Goal: Check status: Check status

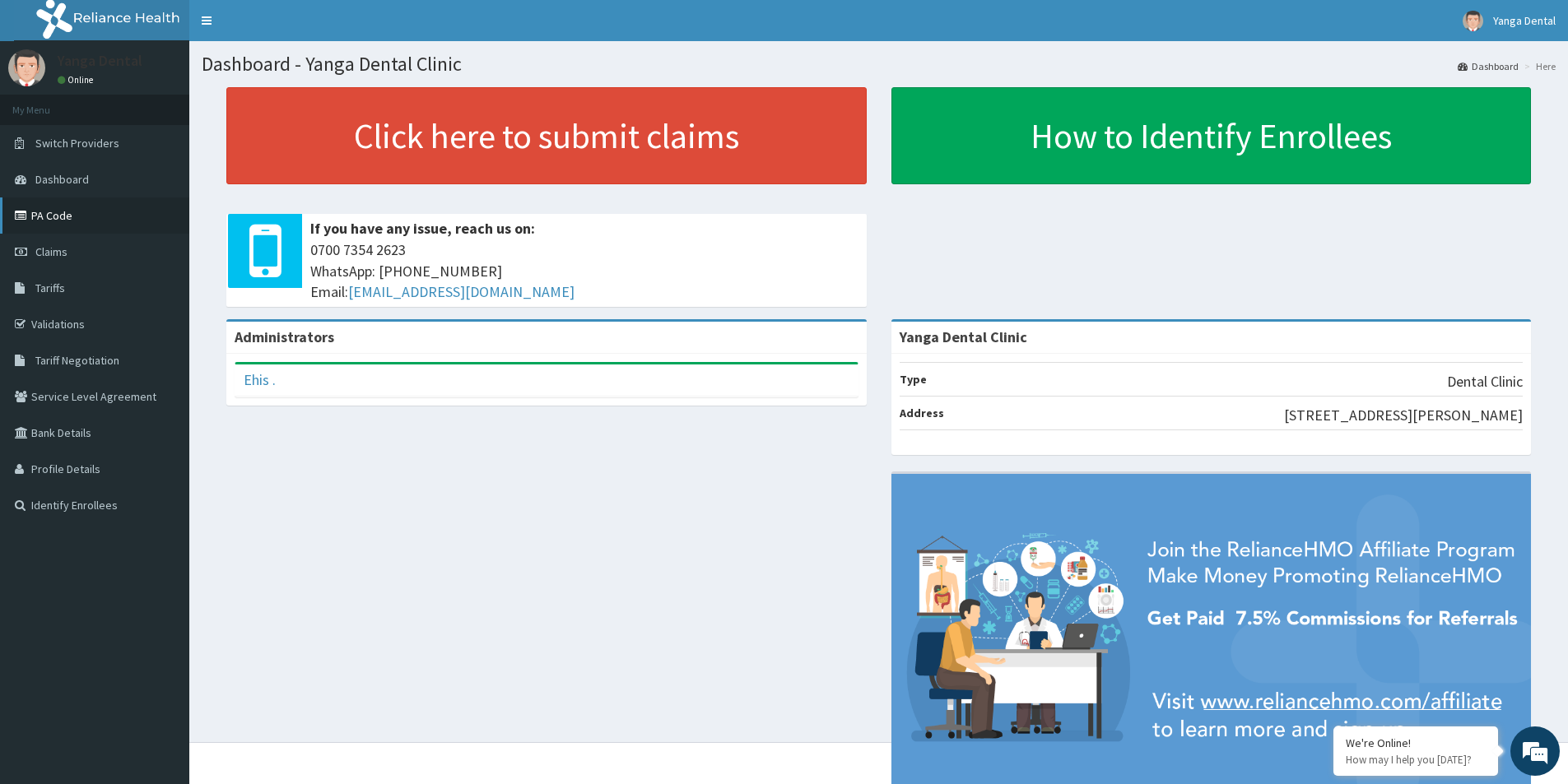
click at [109, 227] on link "PA Code" at bounding box center [95, 216] width 190 height 37
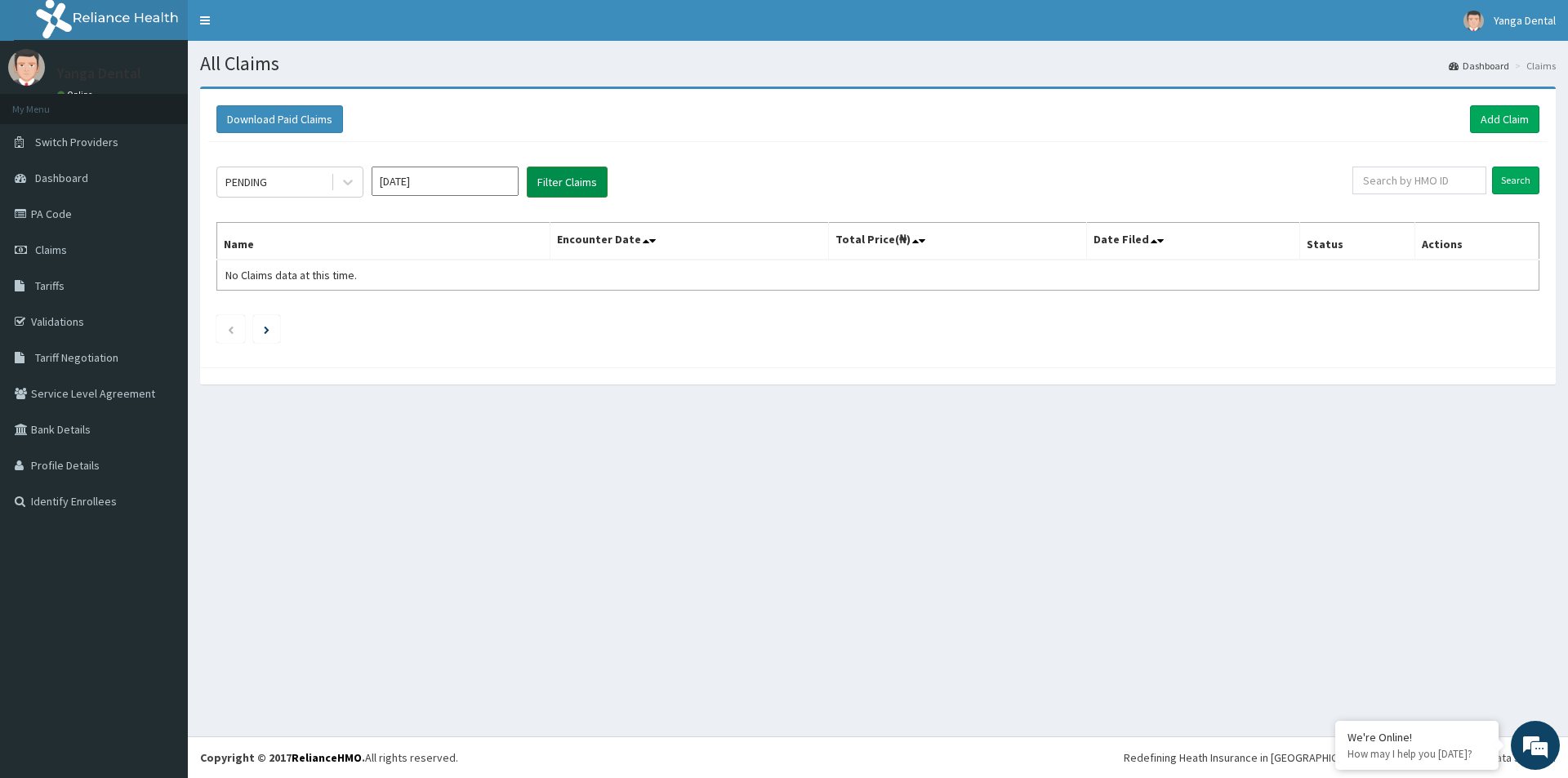
click at [548, 194] on button "Filter Claims" at bounding box center [567, 181] width 81 height 31
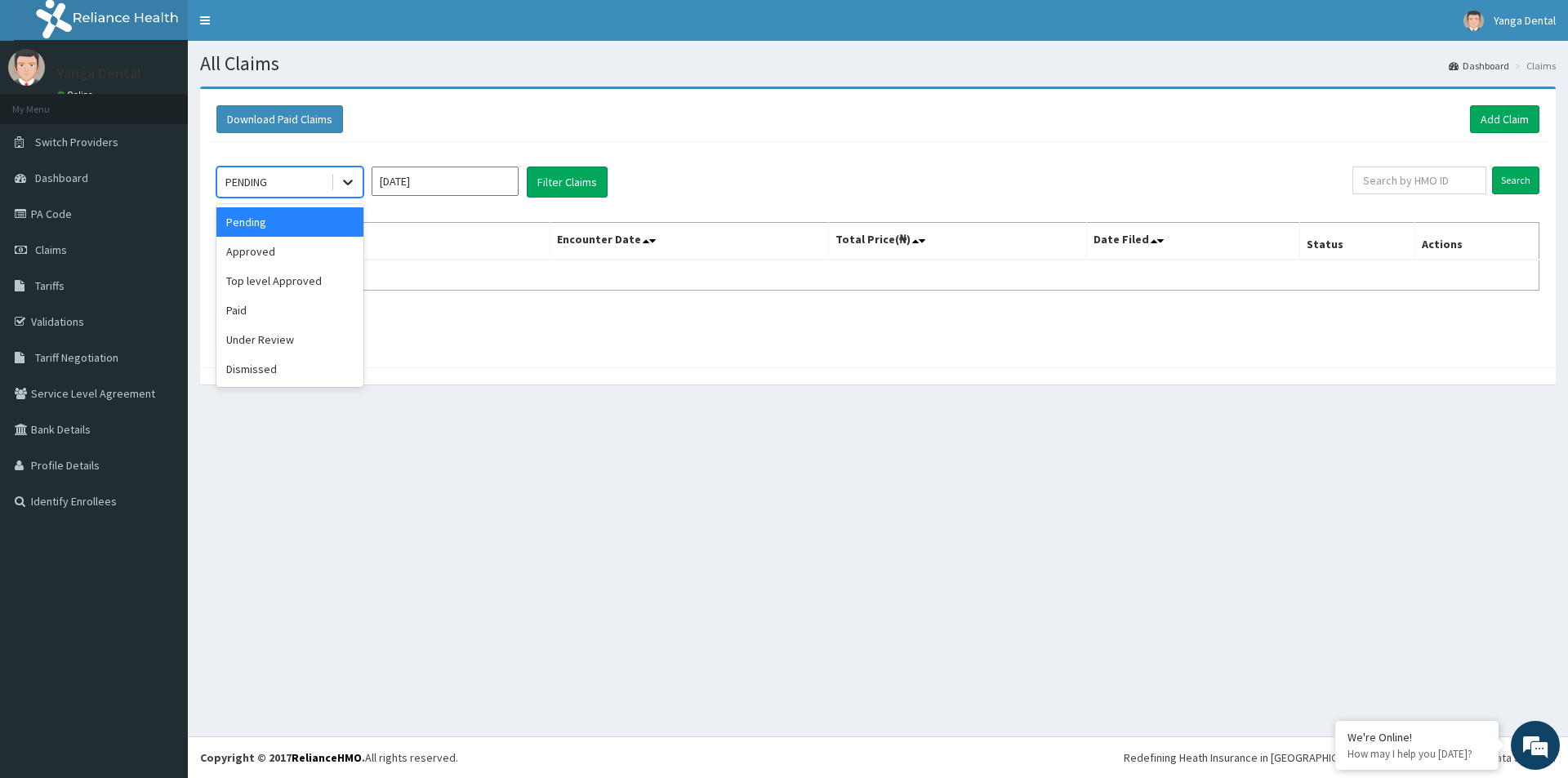
click at [352, 176] on icon at bounding box center [348, 182] width 17 height 17
drag, startPoint x: 316, startPoint y: 334, endPoint x: 318, endPoint y: 316, distance: 18.1
click at [314, 330] on div "Under Review" at bounding box center [290, 340] width 147 height 30
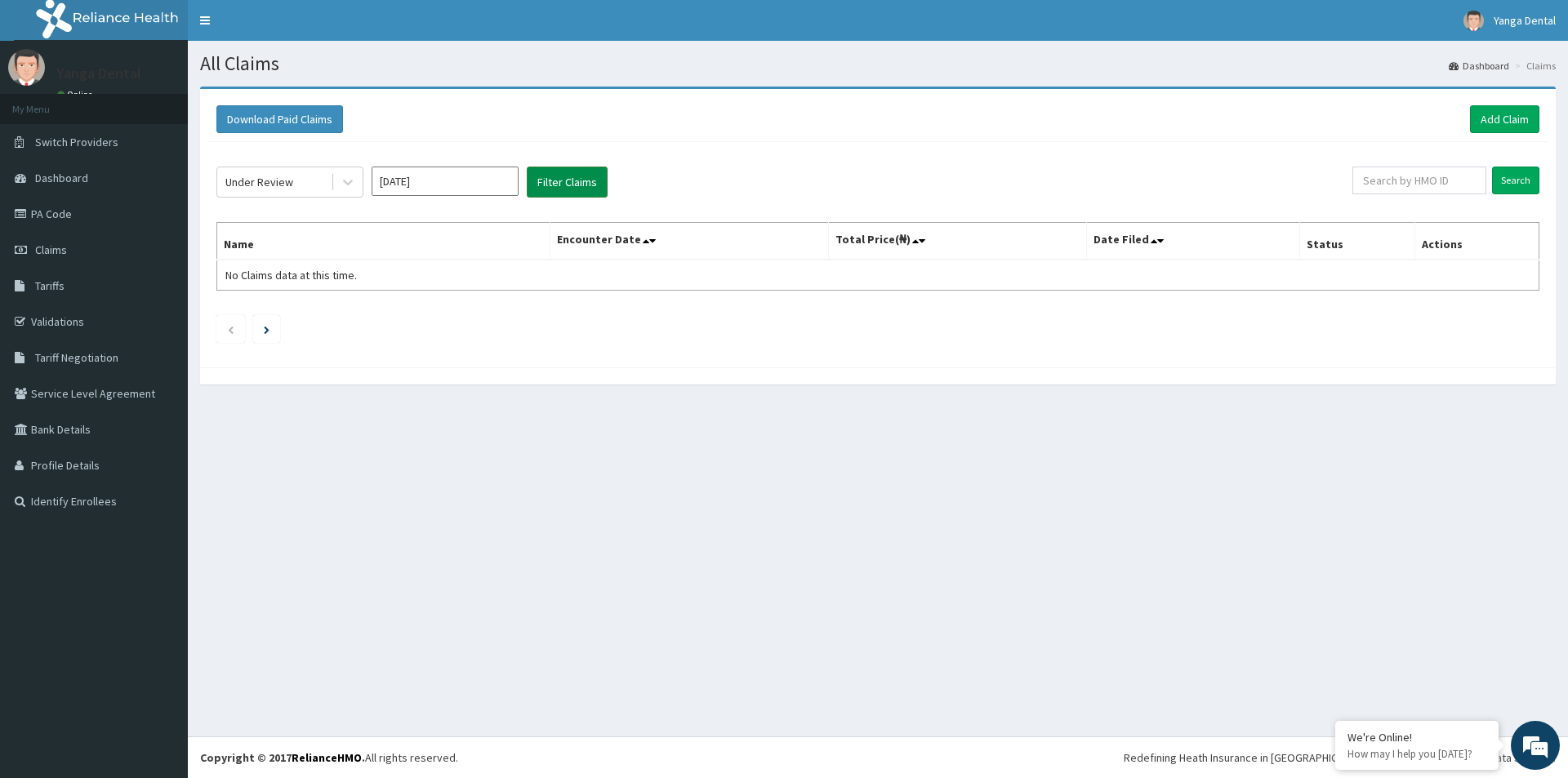
click at [549, 178] on button "Filter Claims" at bounding box center [567, 181] width 81 height 31
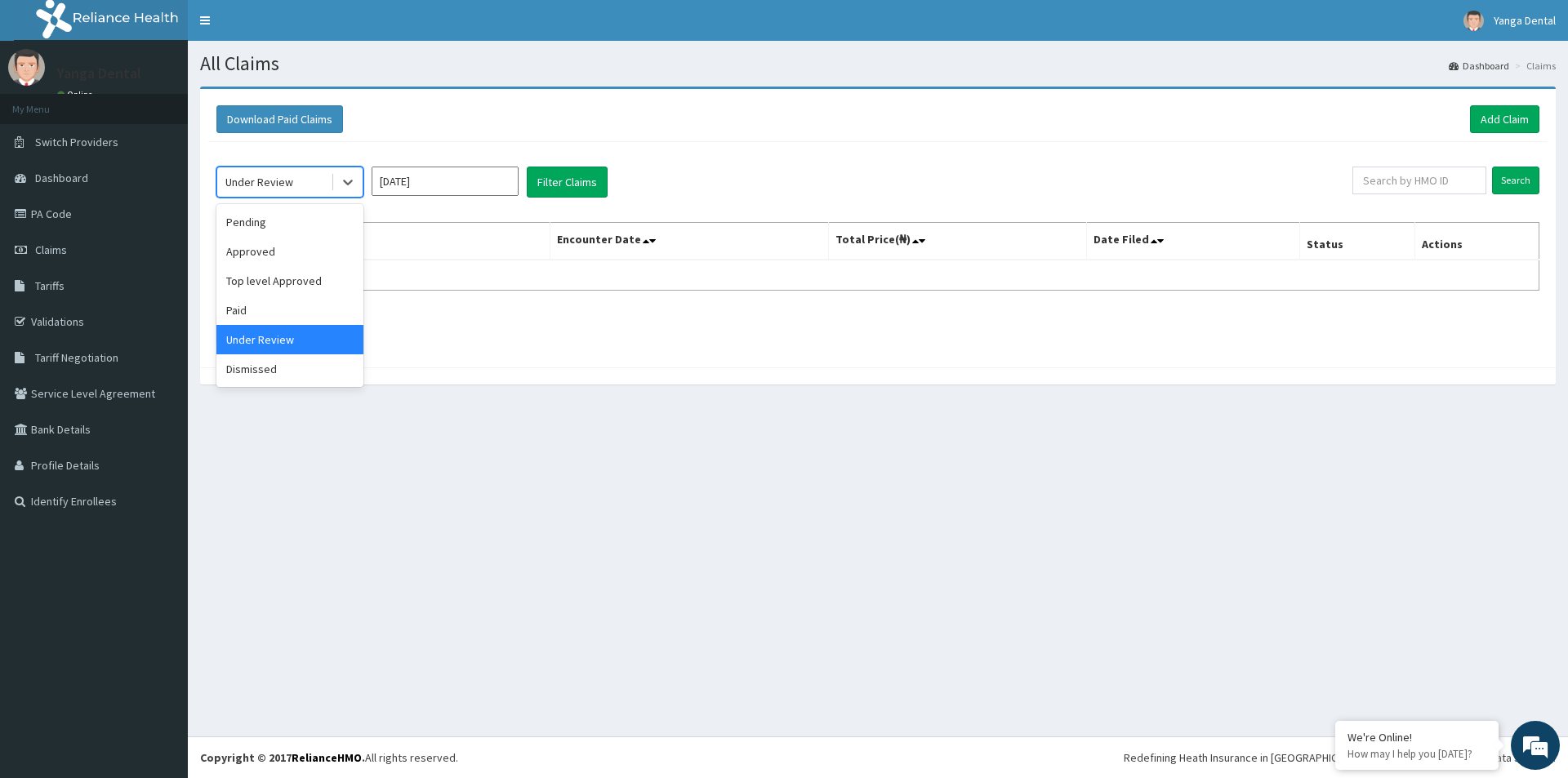
click at [293, 183] on div "Under Review" at bounding box center [274, 182] width 114 height 26
click at [275, 259] on div "Approved" at bounding box center [290, 251] width 147 height 30
click at [561, 179] on button "Filter Claims" at bounding box center [567, 181] width 81 height 31
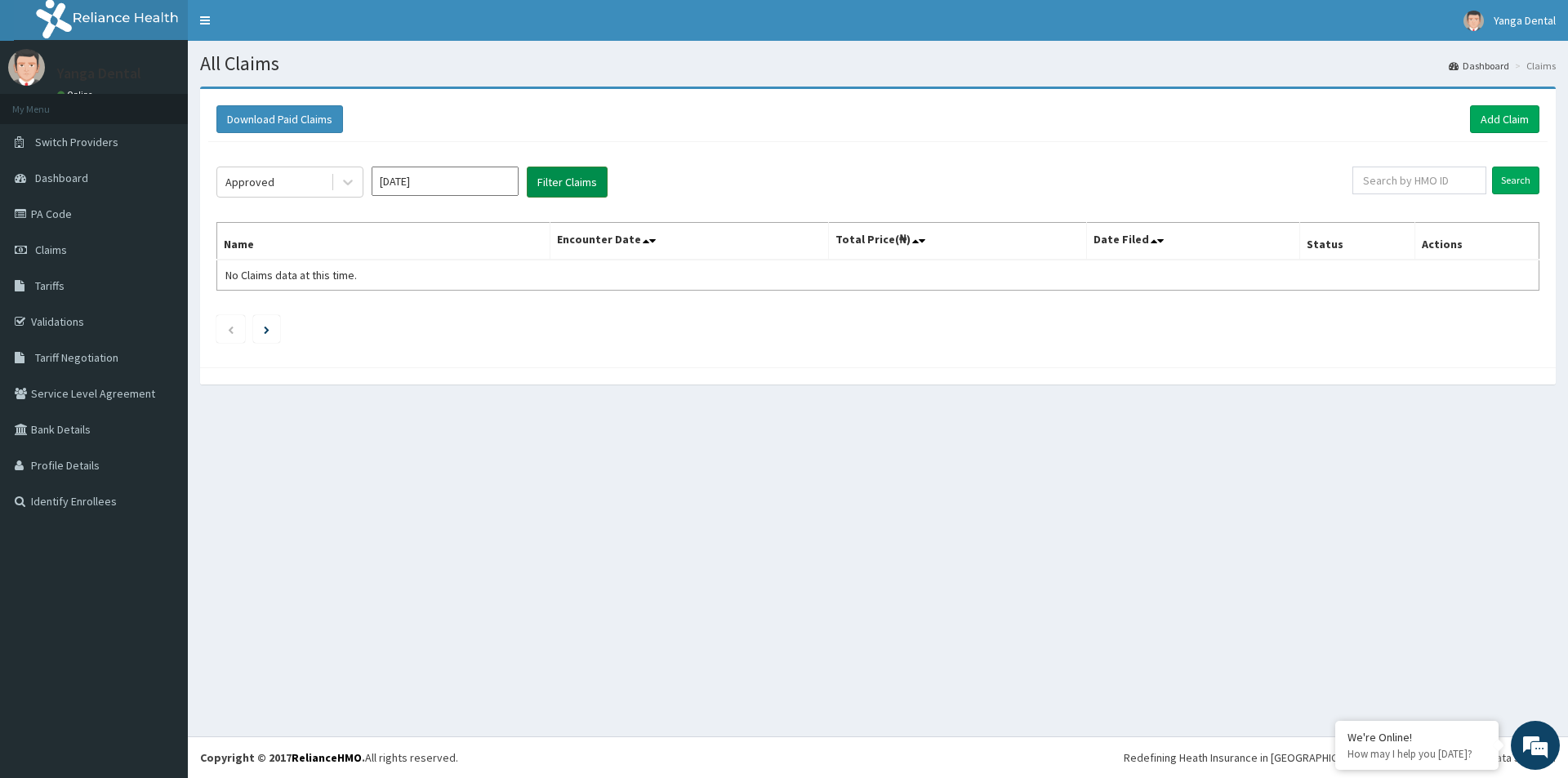
click at [562, 189] on button "Filter Claims" at bounding box center [567, 181] width 81 height 31
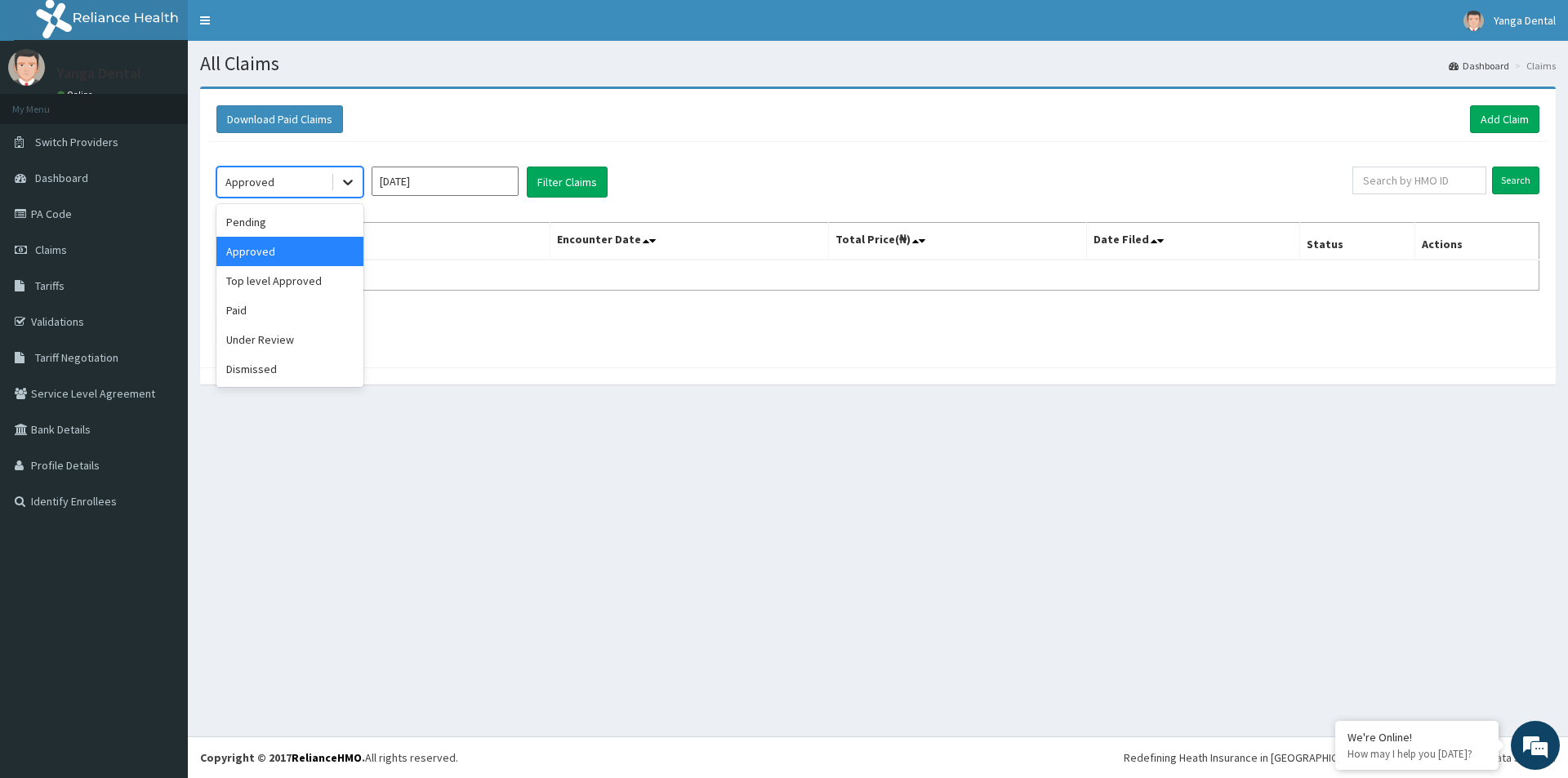
click at [341, 187] on icon at bounding box center [348, 182] width 17 height 17
click at [302, 311] on div "Paid" at bounding box center [290, 311] width 147 height 30
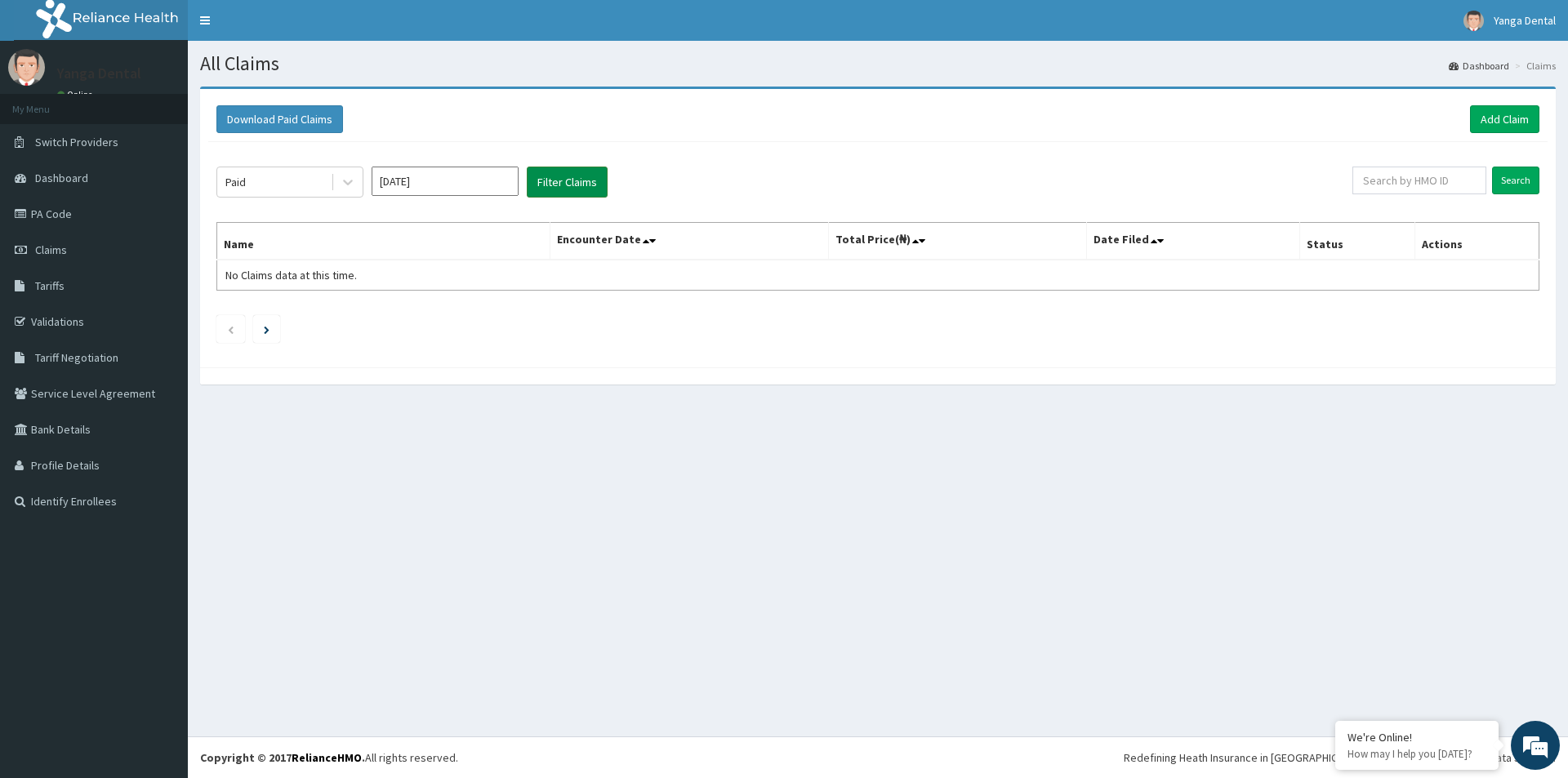
click at [583, 182] on button "Filter Claims" at bounding box center [567, 181] width 81 height 31
click at [426, 187] on input "Oct 2025" at bounding box center [445, 181] width 147 height 30
click at [563, 189] on button "Filter Claims" at bounding box center [567, 181] width 81 height 31
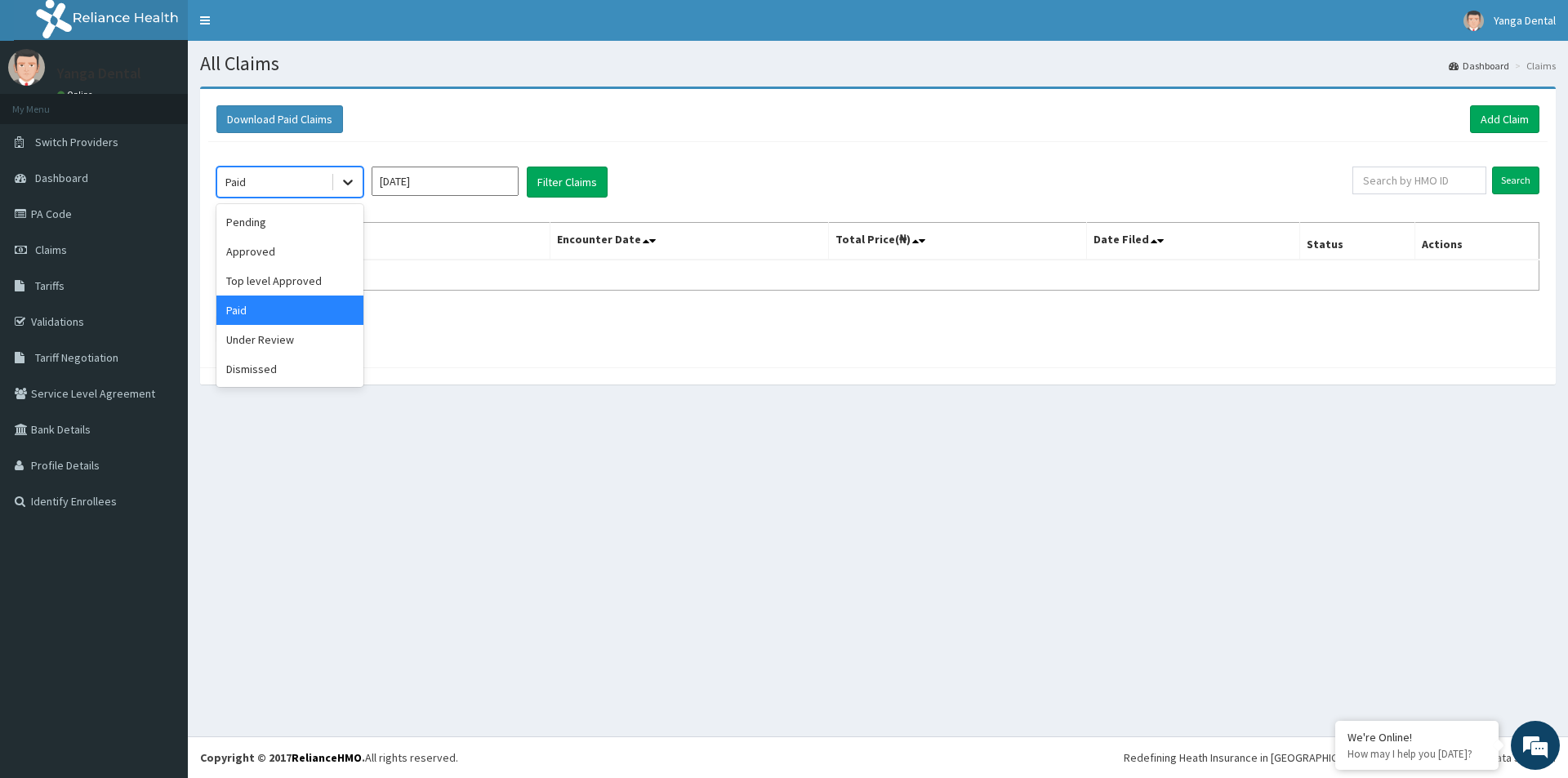
click at [343, 176] on icon at bounding box center [348, 182] width 17 height 17
click at [337, 282] on div "Top level Approved" at bounding box center [290, 281] width 147 height 30
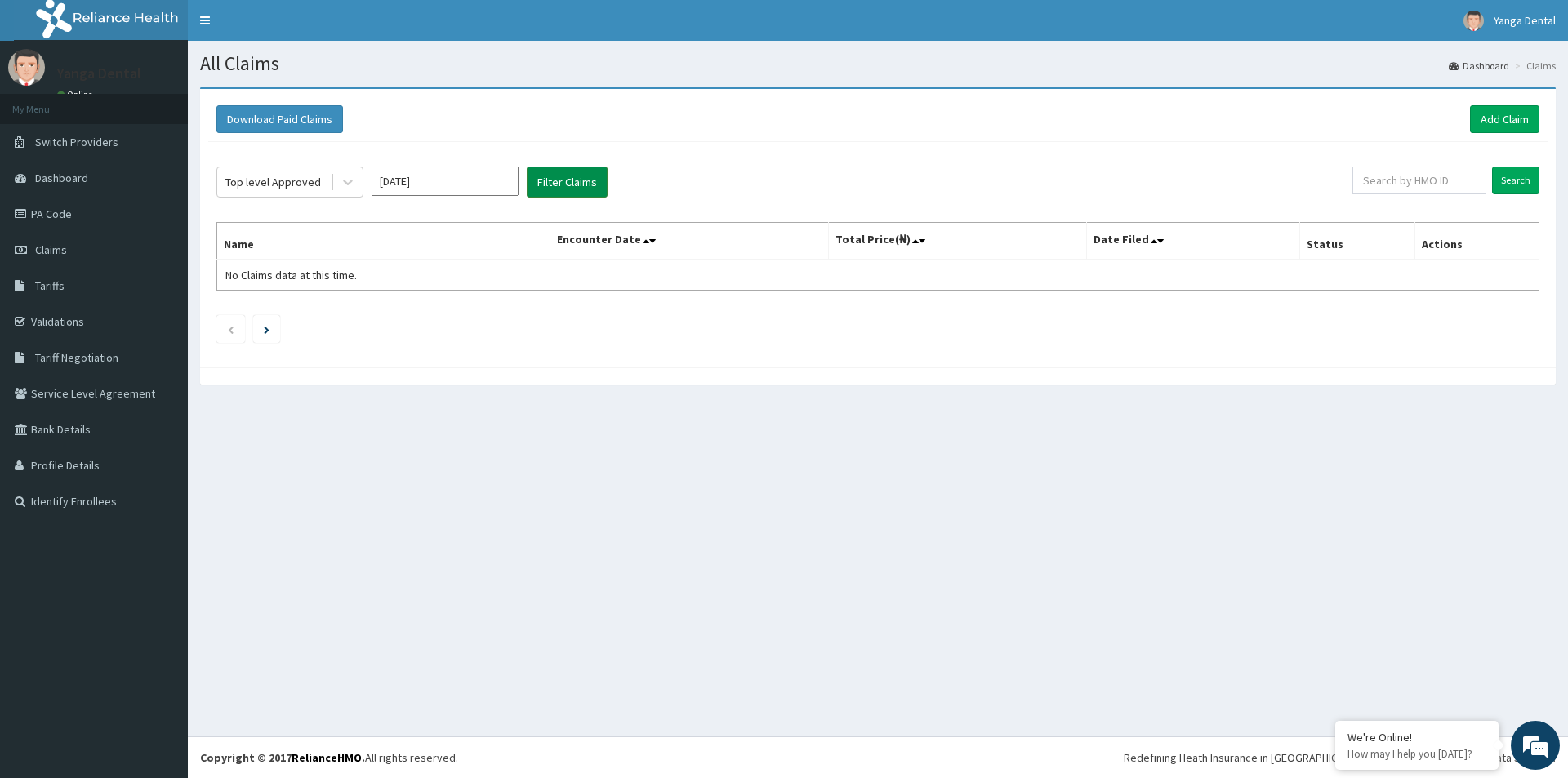
click at [556, 187] on button "Filter Claims" at bounding box center [567, 181] width 81 height 31
click at [556, 189] on button "Filter Claims" at bounding box center [567, 181] width 81 height 31
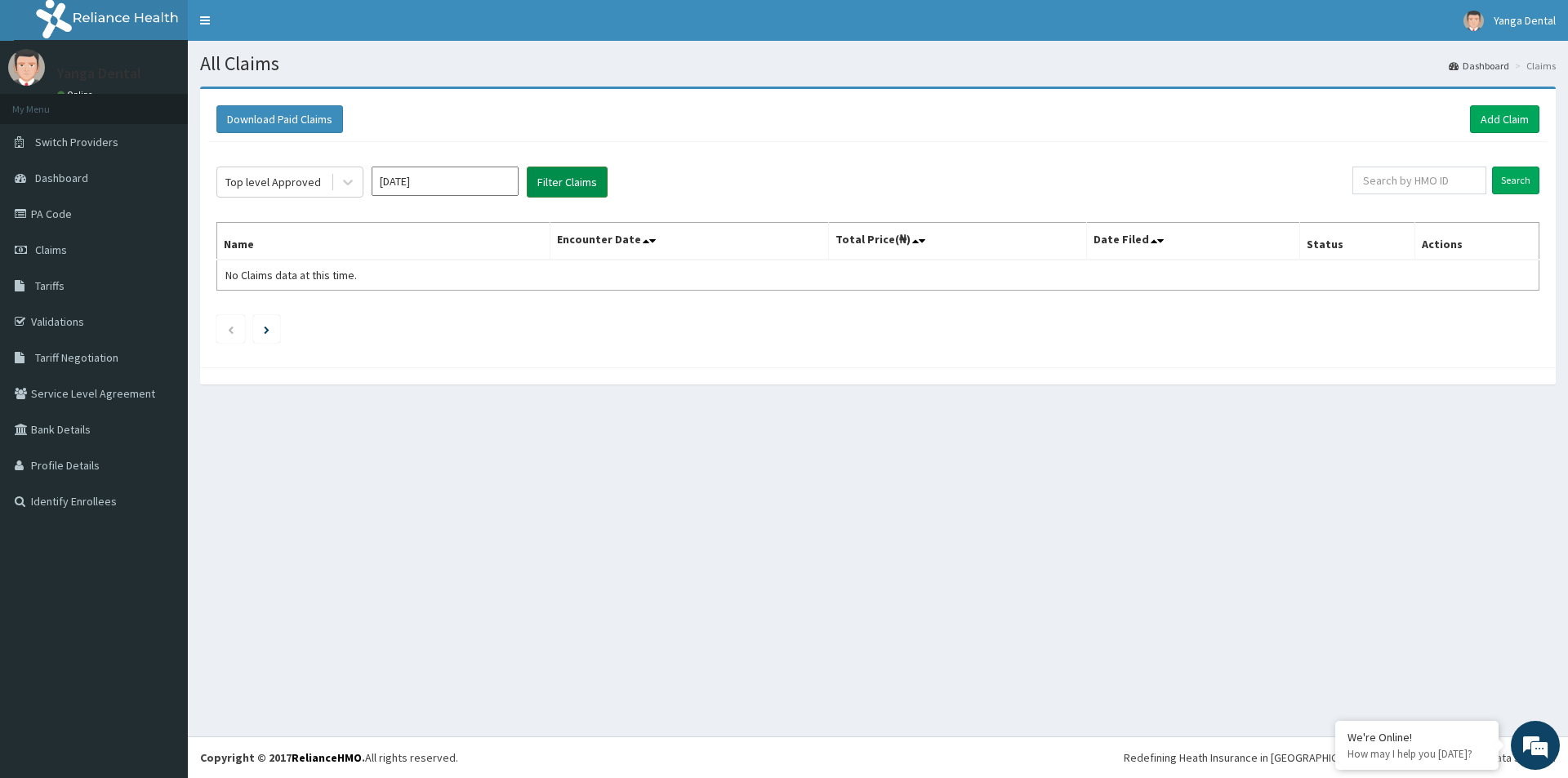
click at [556, 190] on button "Filter Claims" at bounding box center [567, 181] width 81 height 31
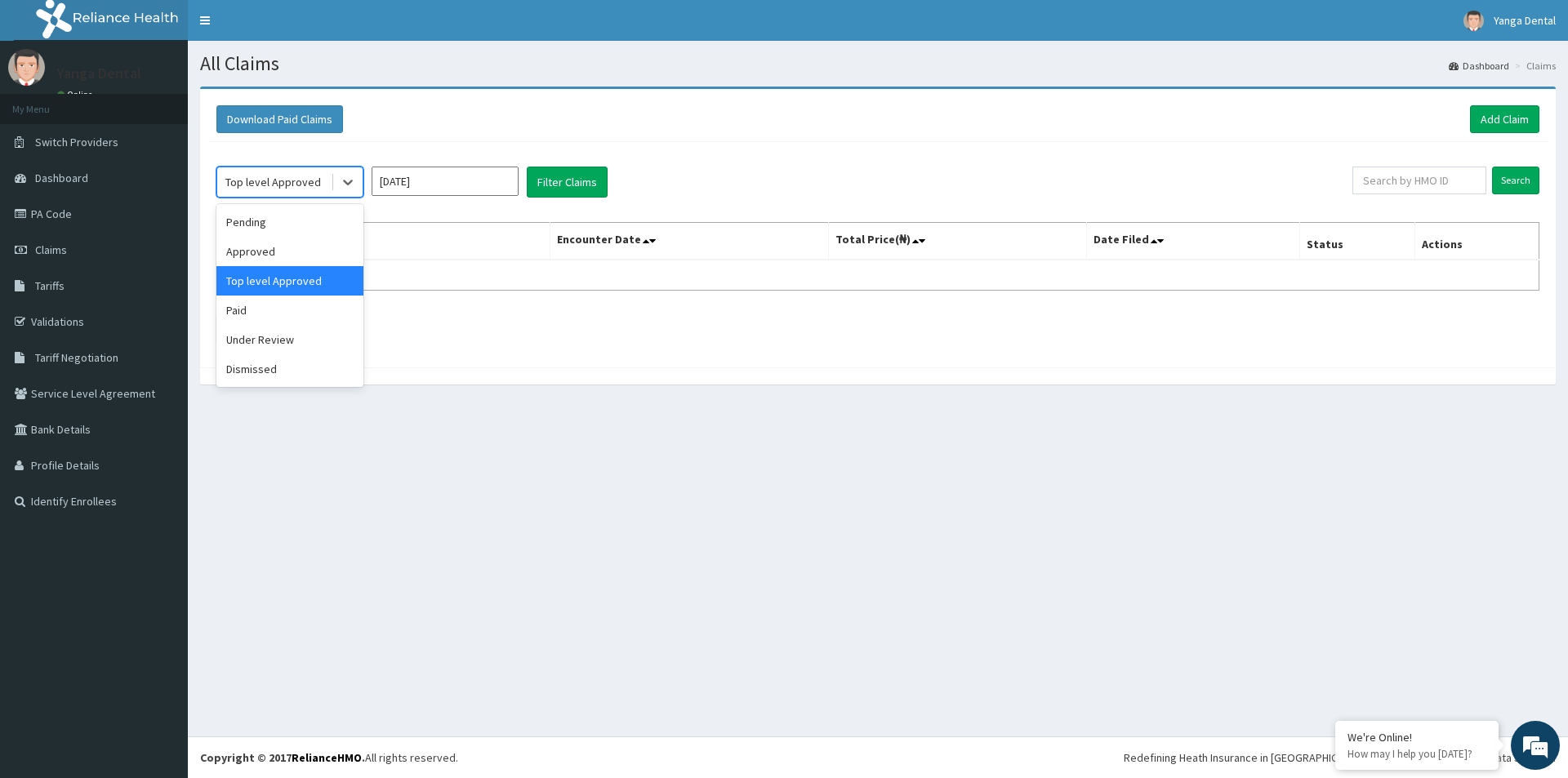
click at [314, 183] on div "Top level Approved" at bounding box center [273, 182] width 96 height 17
click at [317, 342] on div "Under Review" at bounding box center [290, 340] width 147 height 30
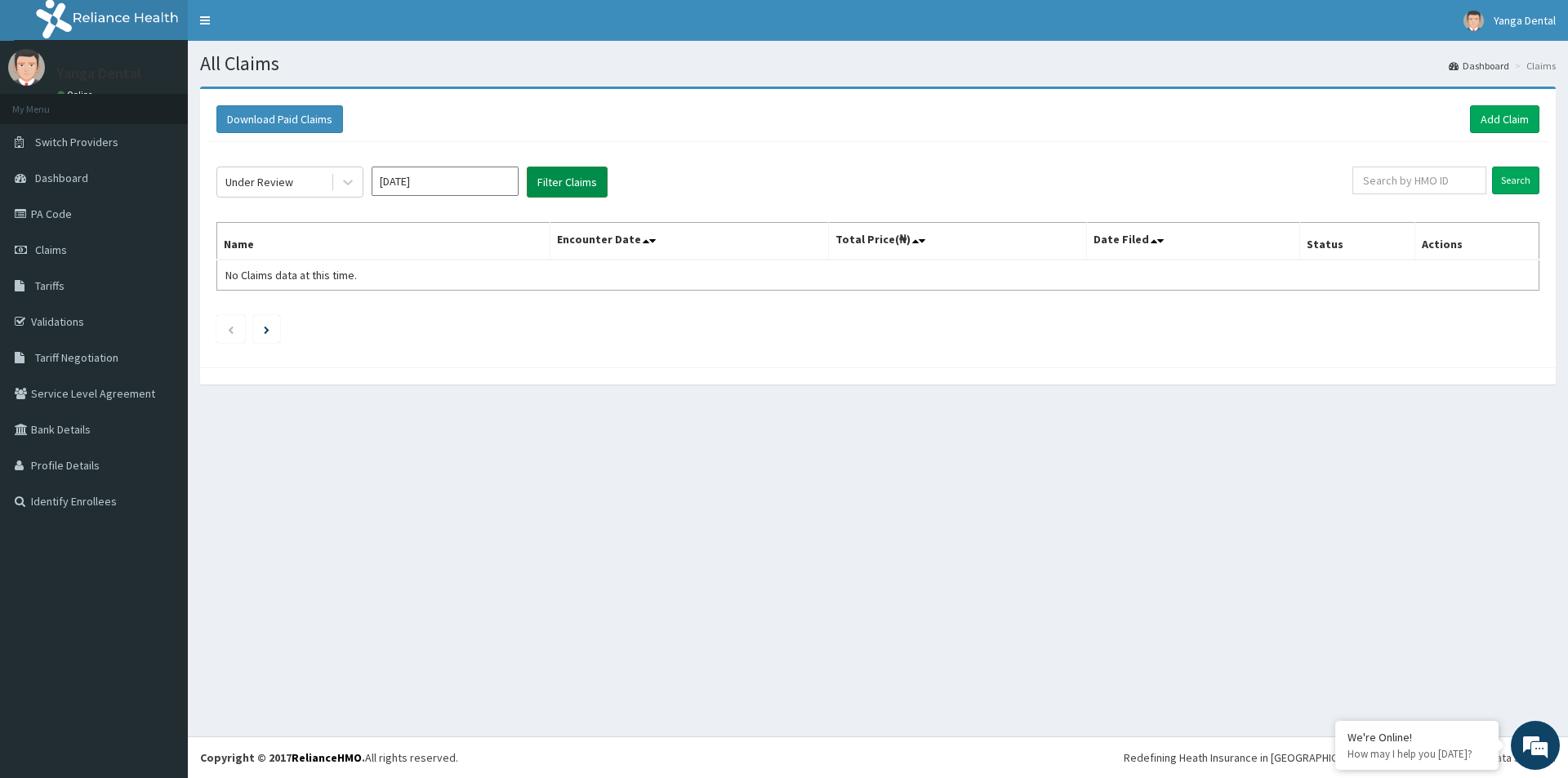
click at [561, 176] on button "Filter Claims" at bounding box center [567, 181] width 81 height 31
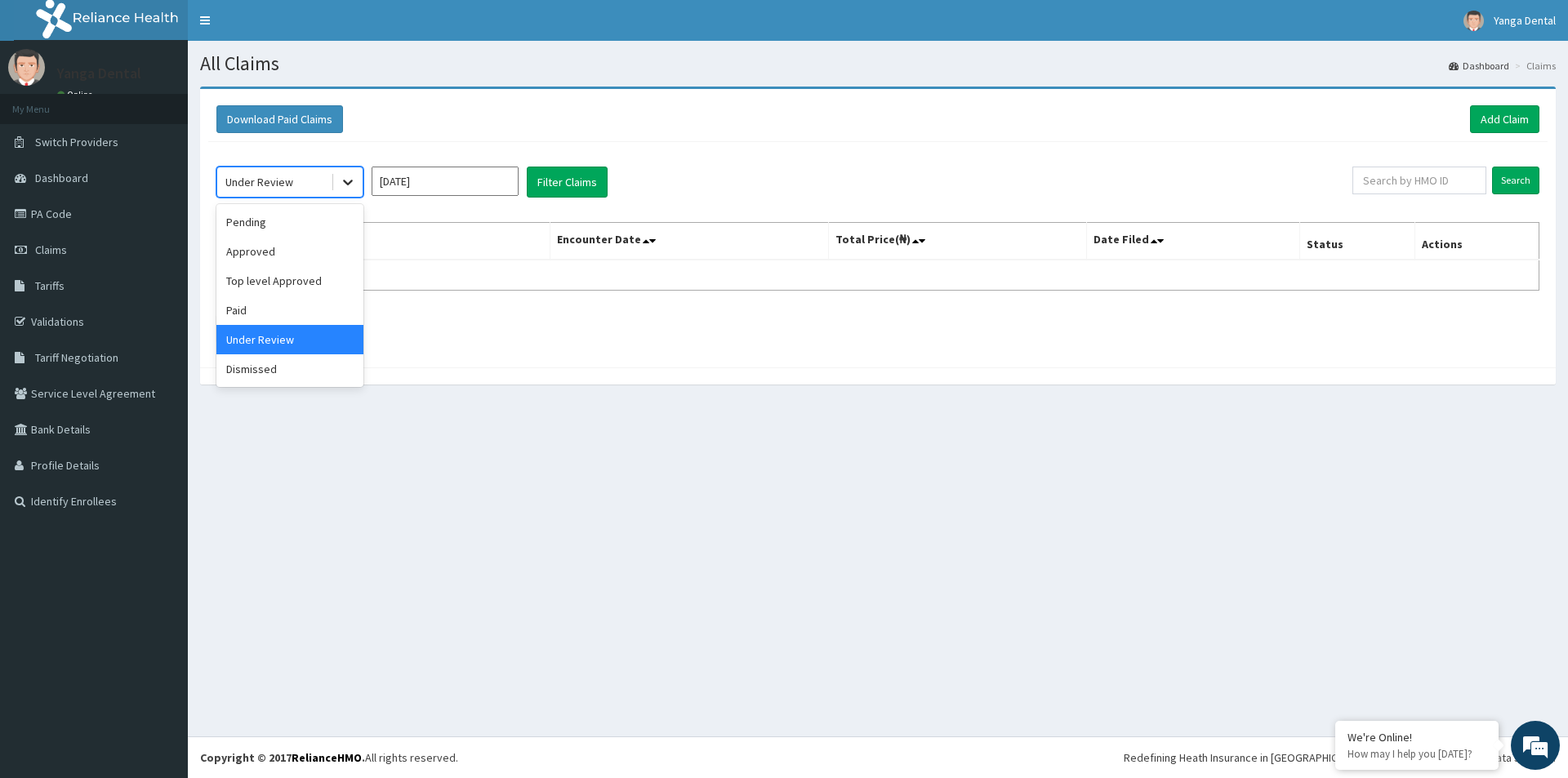
click at [345, 177] on icon at bounding box center [348, 182] width 17 height 17
click at [305, 370] on div "Dismissed" at bounding box center [290, 369] width 147 height 30
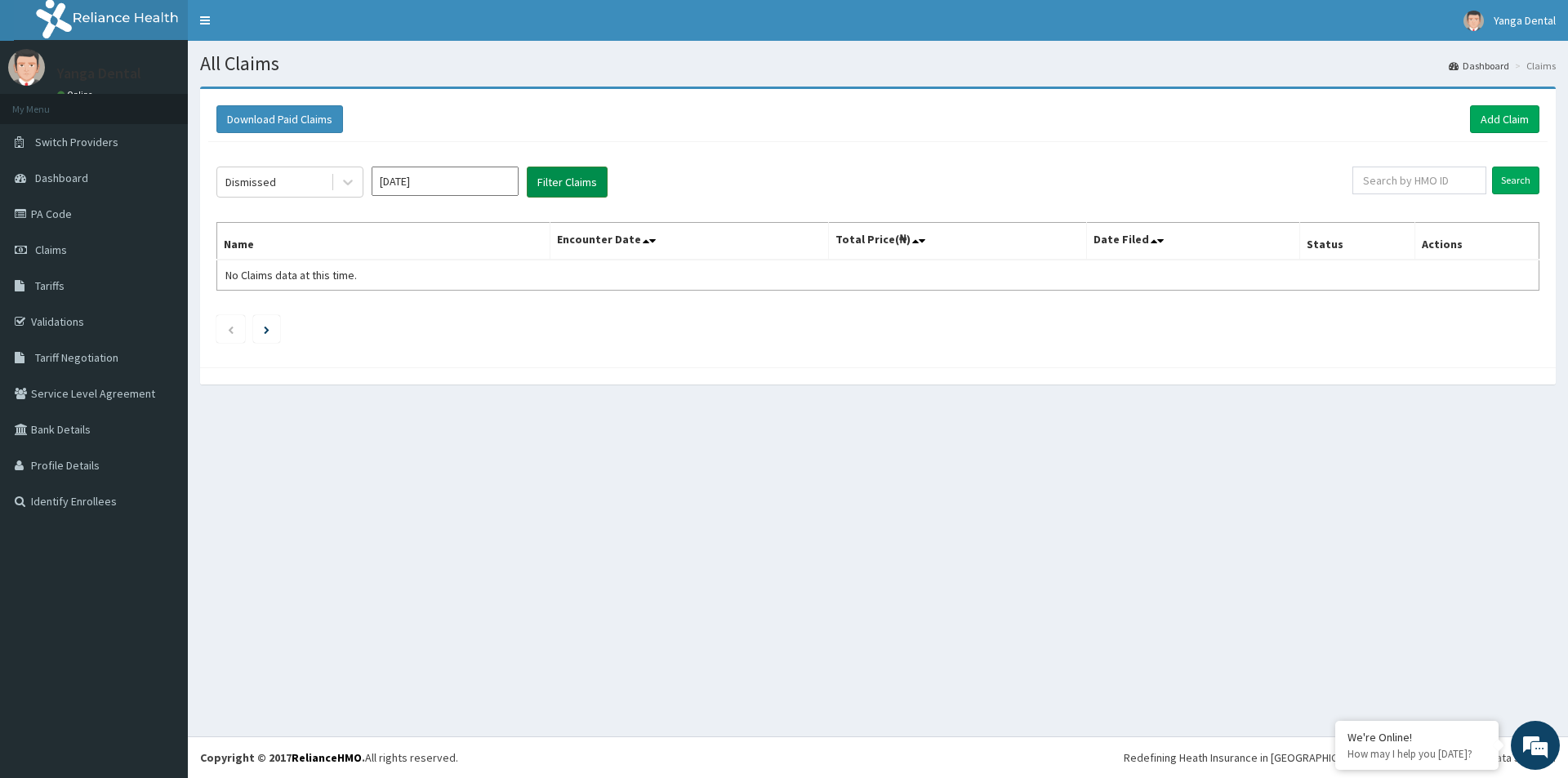
click at [587, 189] on button "Filter Claims" at bounding box center [567, 181] width 81 height 31
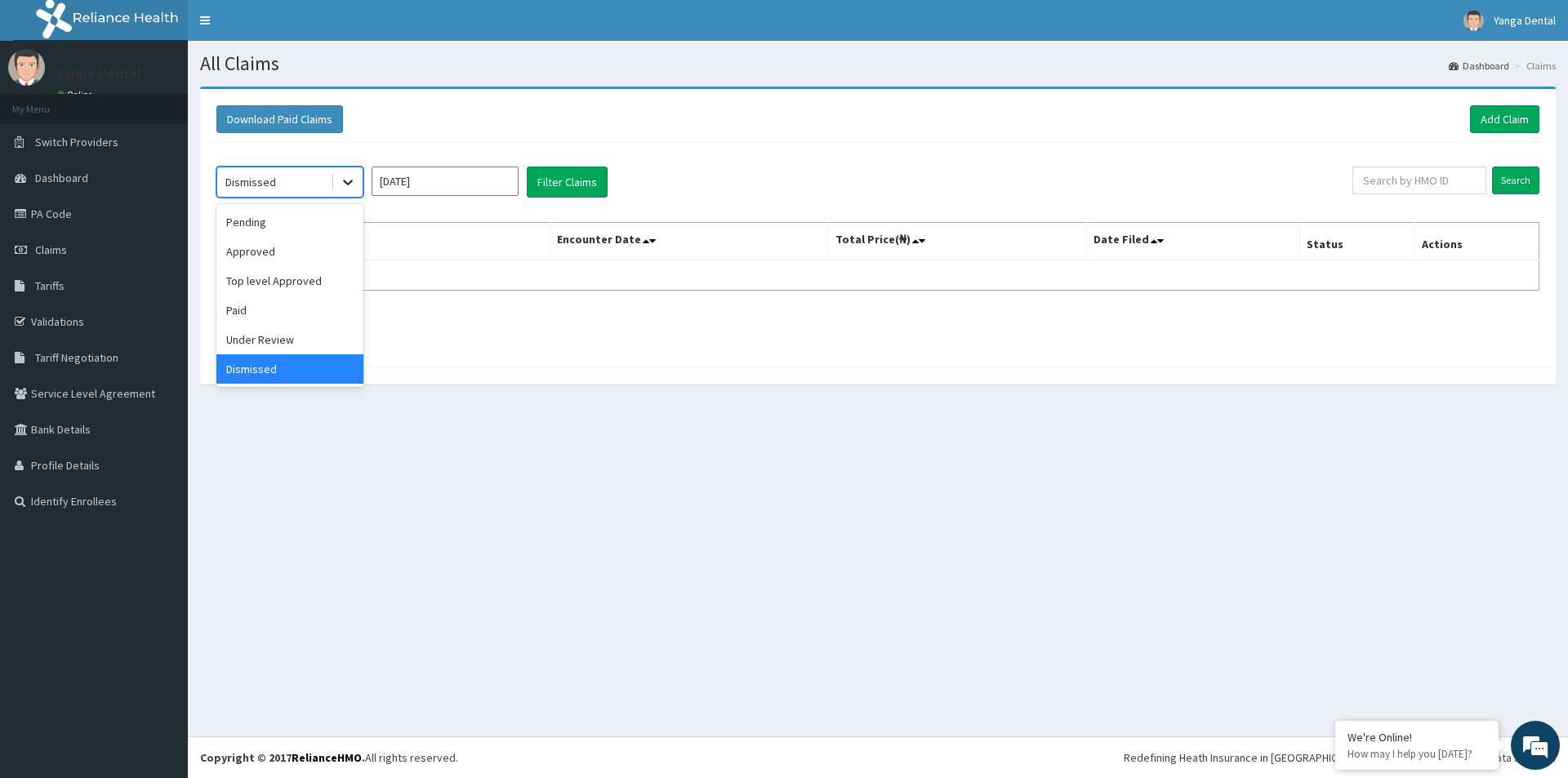
click at [340, 180] on icon at bounding box center [348, 182] width 17 height 17
click at [250, 226] on div "Pending" at bounding box center [290, 222] width 147 height 30
click at [342, 176] on icon at bounding box center [348, 182] width 17 height 17
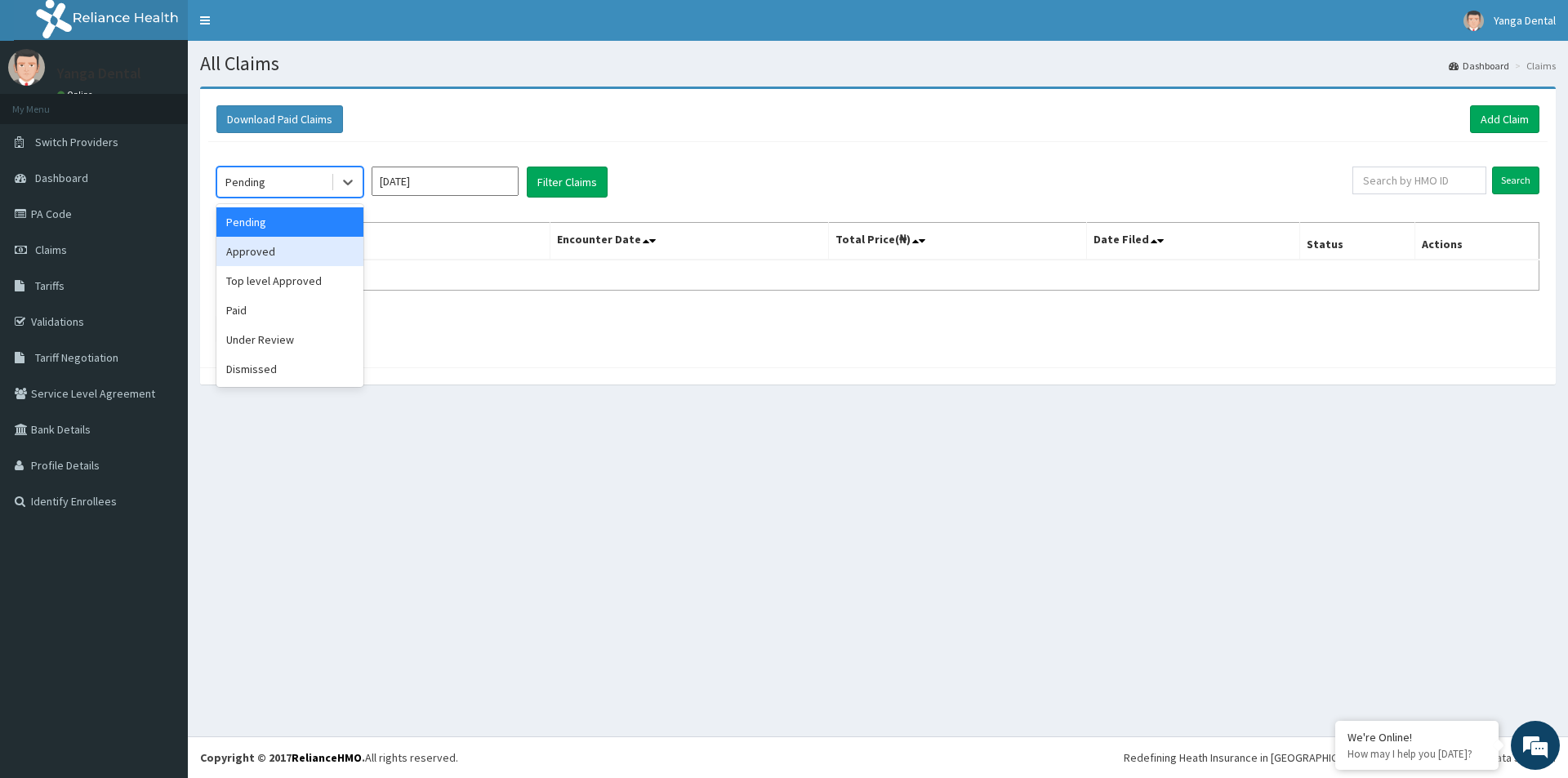
click at [351, 249] on div "Approved" at bounding box center [290, 251] width 147 height 30
click at [341, 182] on icon at bounding box center [348, 182] width 17 height 17
click at [332, 279] on div "Top level Approved" at bounding box center [290, 281] width 147 height 30
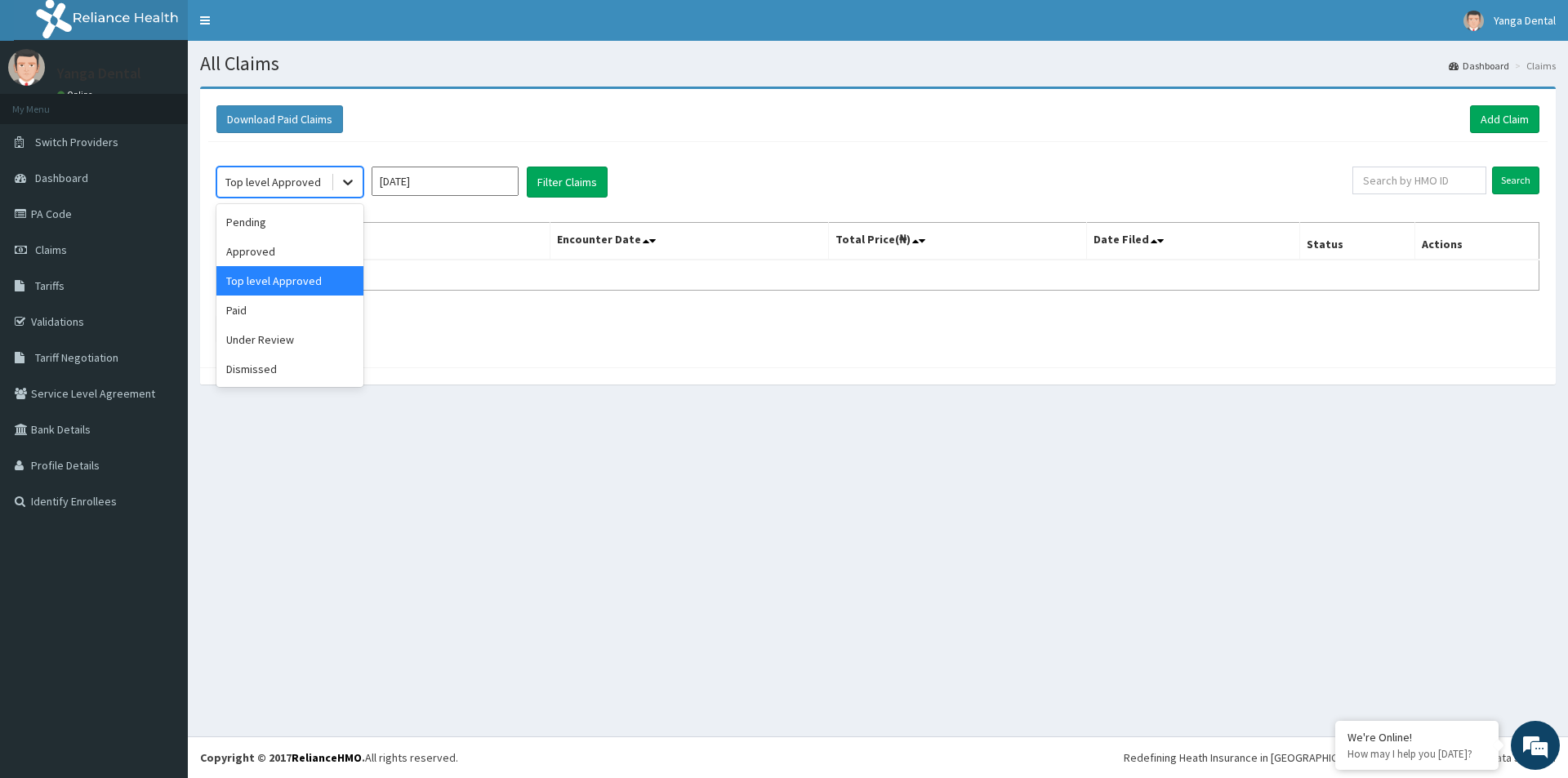
click at [348, 182] on icon at bounding box center [348, 182] width 17 height 17
click at [299, 311] on div "Paid" at bounding box center [290, 311] width 147 height 30
click at [354, 185] on icon at bounding box center [348, 182] width 17 height 17
click at [269, 345] on div "Under Review" at bounding box center [290, 340] width 147 height 30
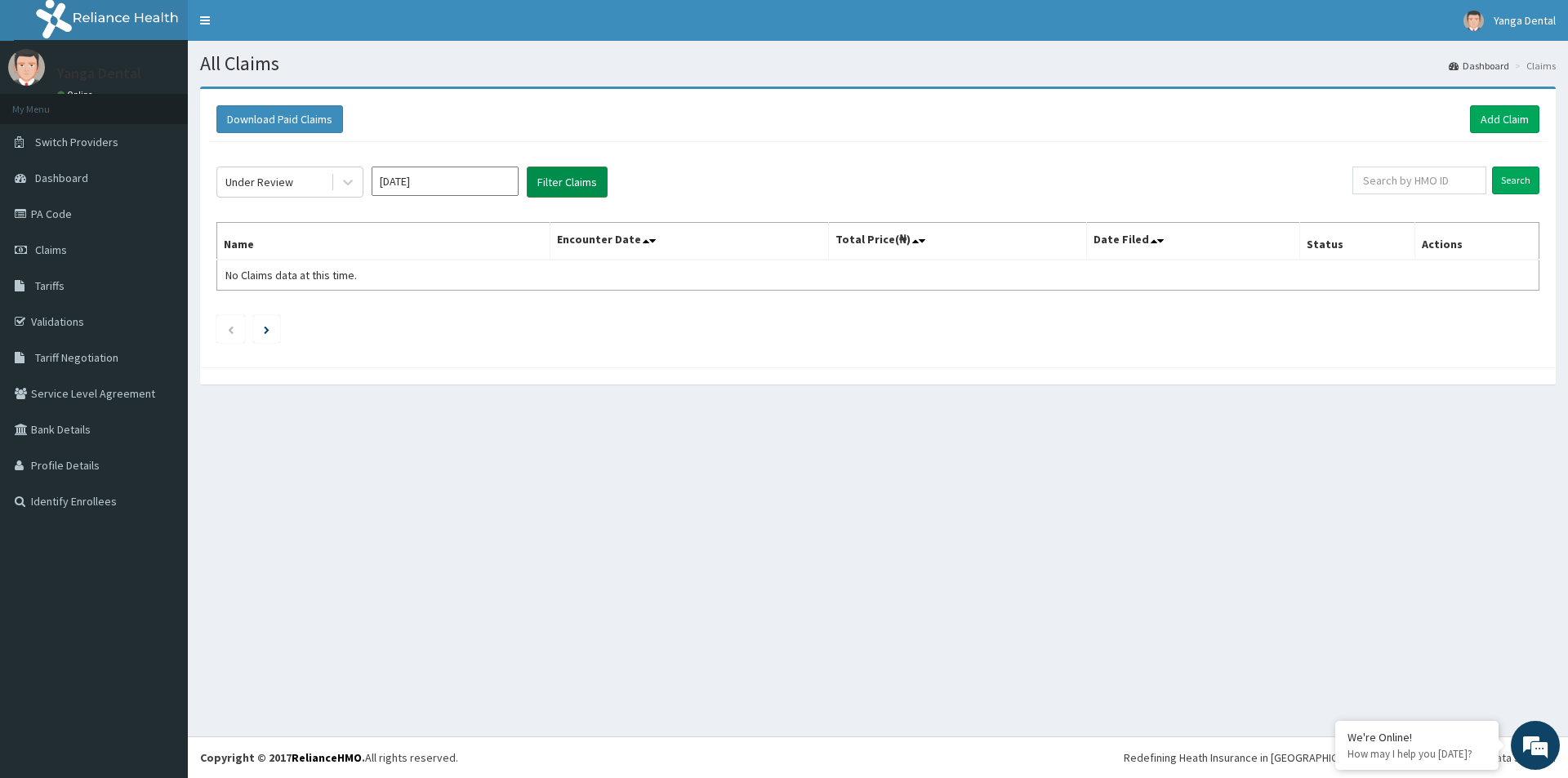
click at [533, 182] on button "Filter Claims" at bounding box center [567, 181] width 81 height 31
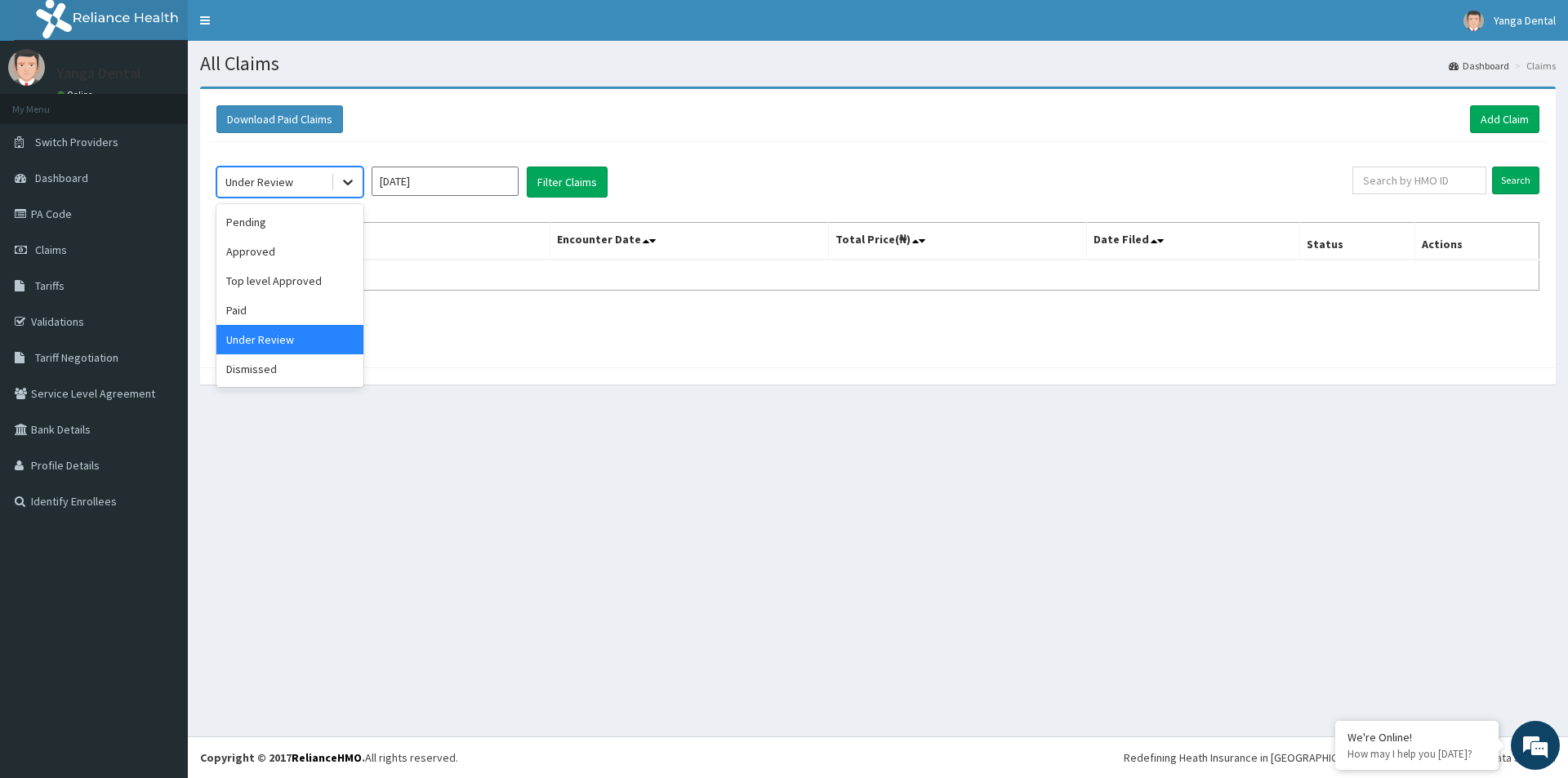
click at [352, 180] on icon at bounding box center [348, 182] width 17 height 17
click at [264, 309] on div "Paid" at bounding box center [290, 311] width 147 height 30
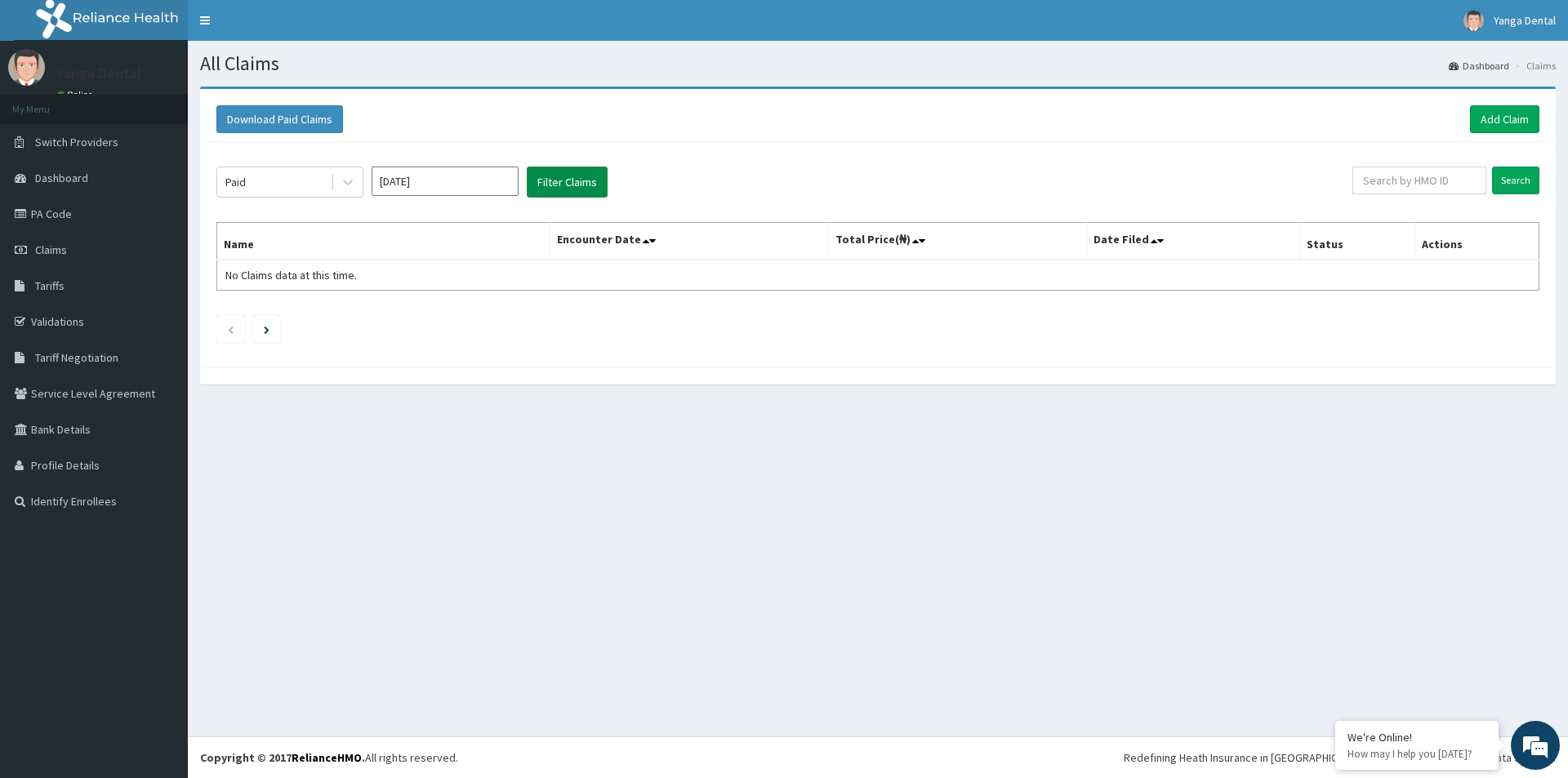
click at [571, 181] on button "Filter Claims" at bounding box center [567, 181] width 81 height 31
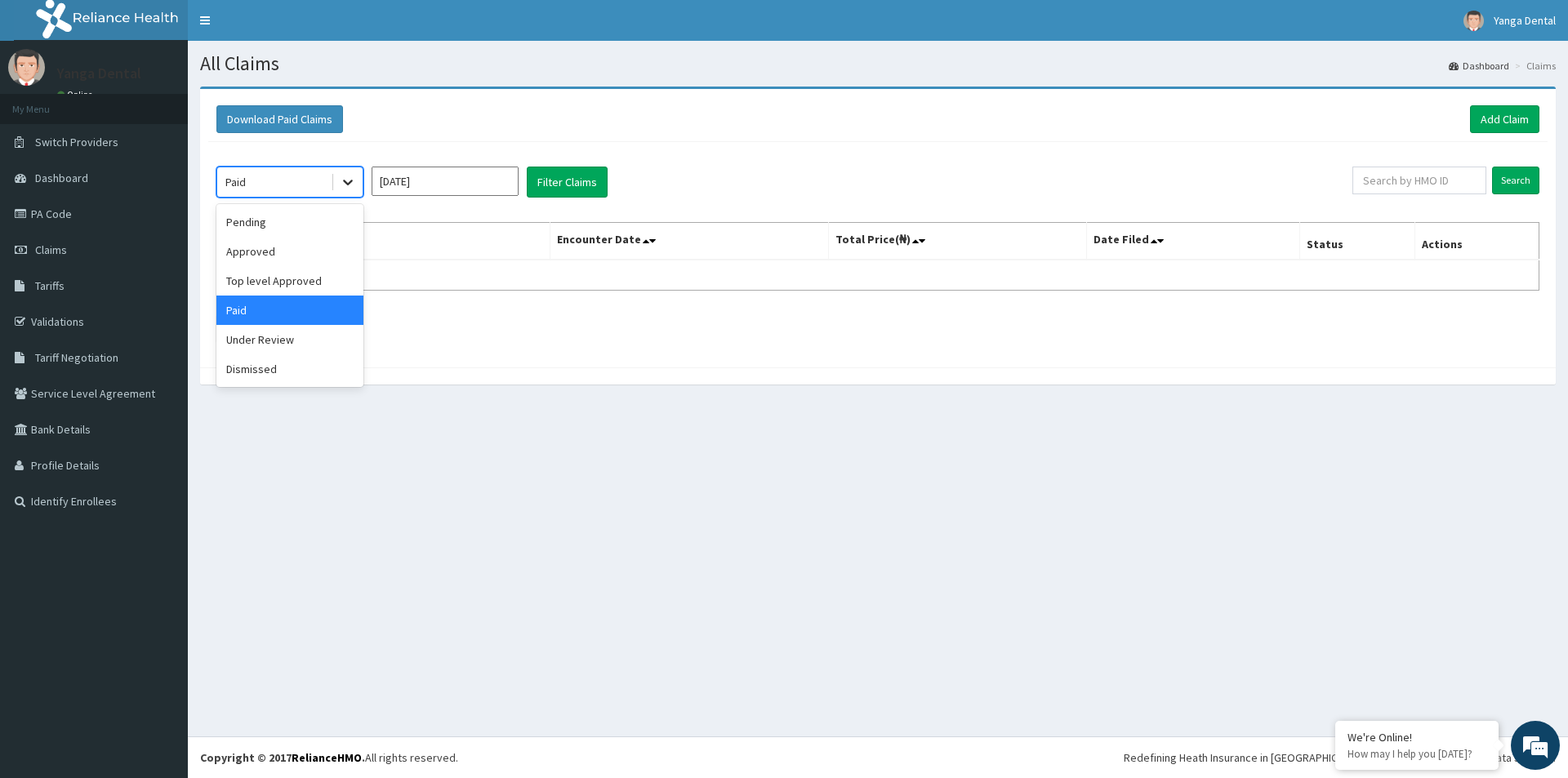
click at [352, 189] on icon at bounding box center [348, 182] width 17 height 17
click at [265, 382] on div "Dismissed" at bounding box center [290, 369] width 147 height 30
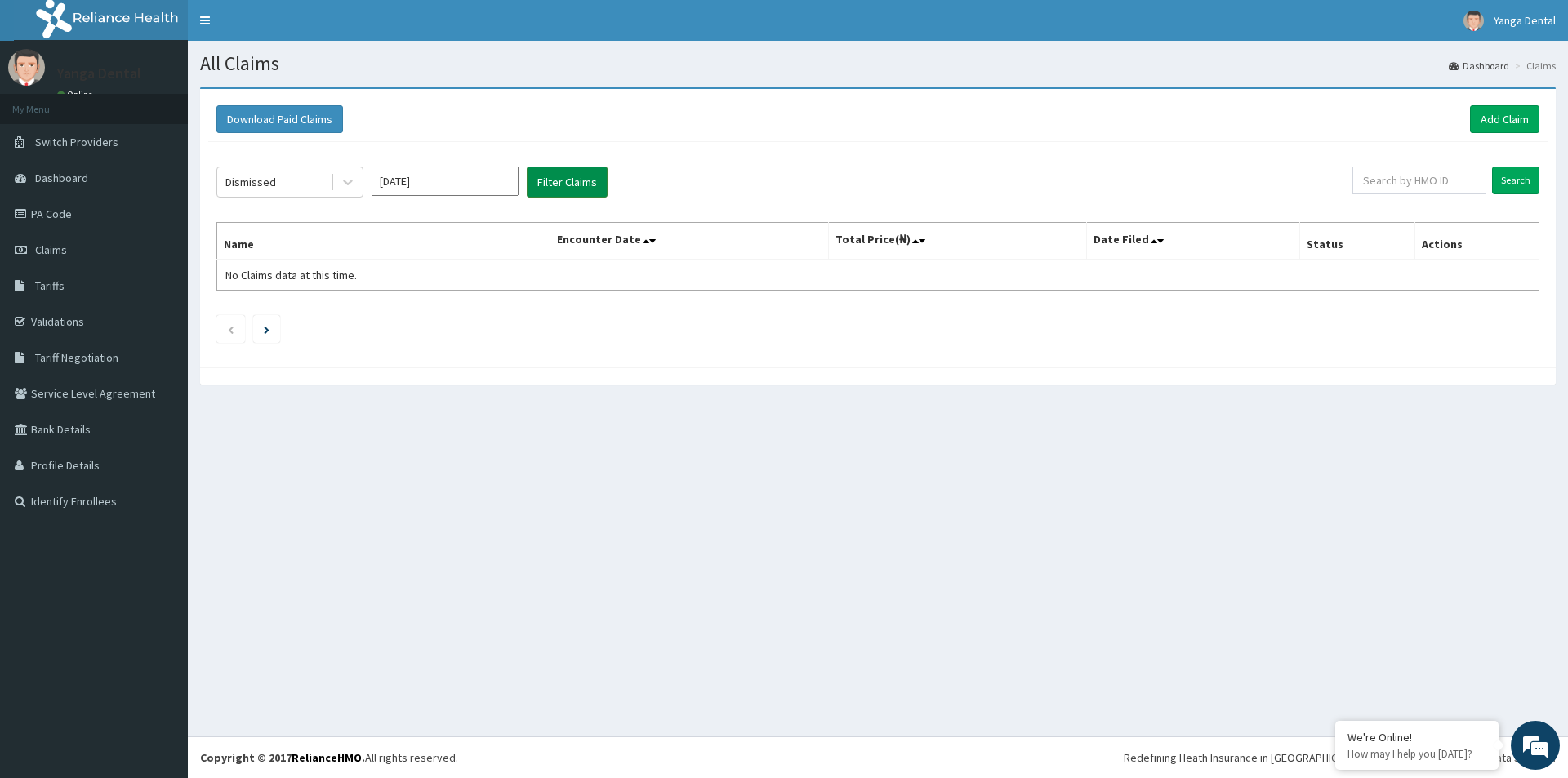
click at [543, 194] on button "Filter Claims" at bounding box center [567, 181] width 81 height 31
click at [344, 178] on icon at bounding box center [348, 182] width 17 height 17
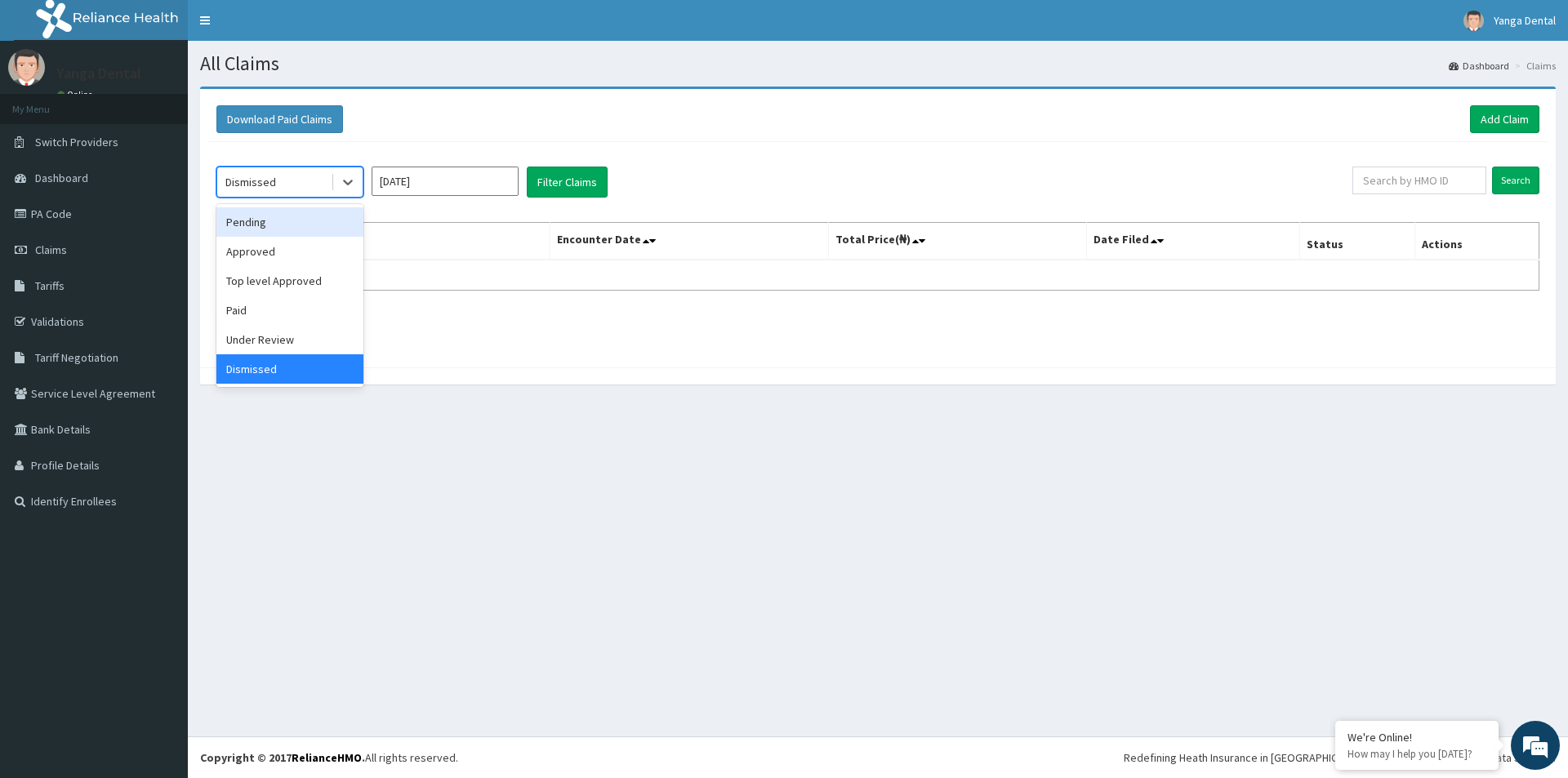
click at [283, 229] on div "Pending" at bounding box center [290, 222] width 147 height 30
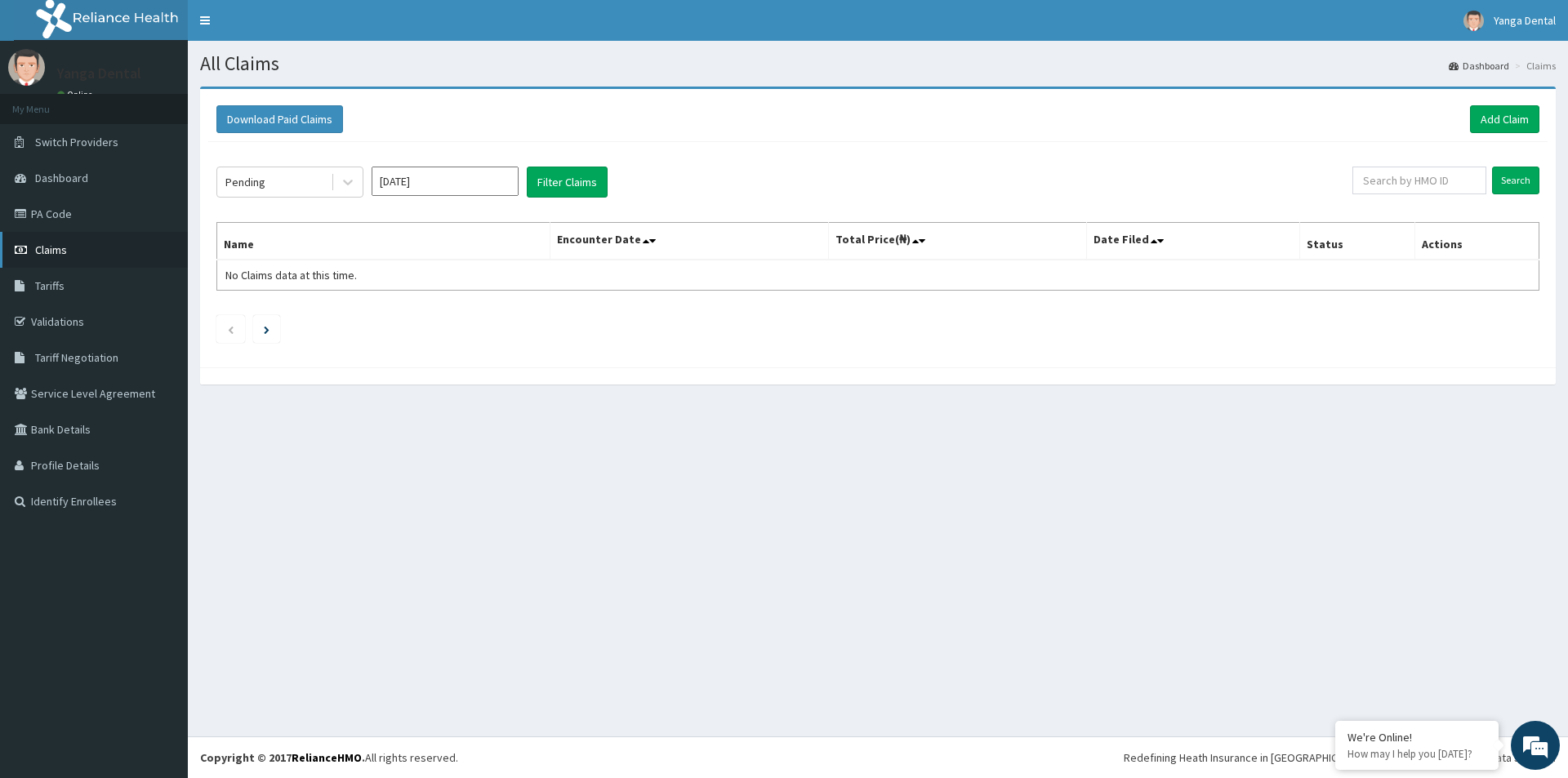
click at [108, 245] on link "Claims" at bounding box center [94, 249] width 188 height 36
click at [40, 211] on link "PA Code" at bounding box center [94, 214] width 188 height 36
